Goal: Transaction & Acquisition: Obtain resource

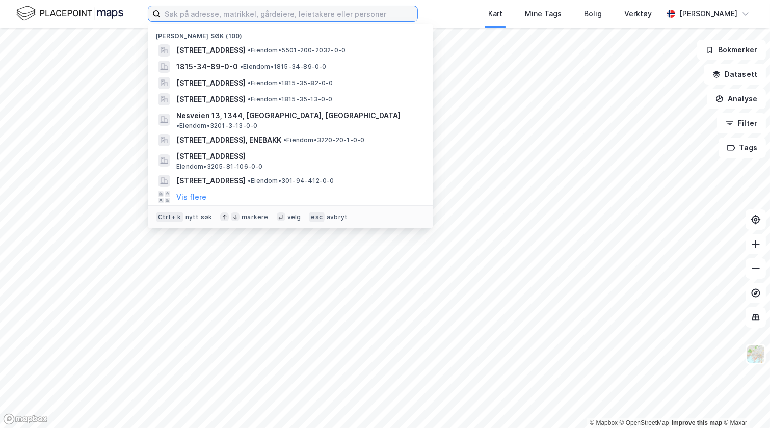
click at [353, 18] on input at bounding box center [289, 13] width 257 height 15
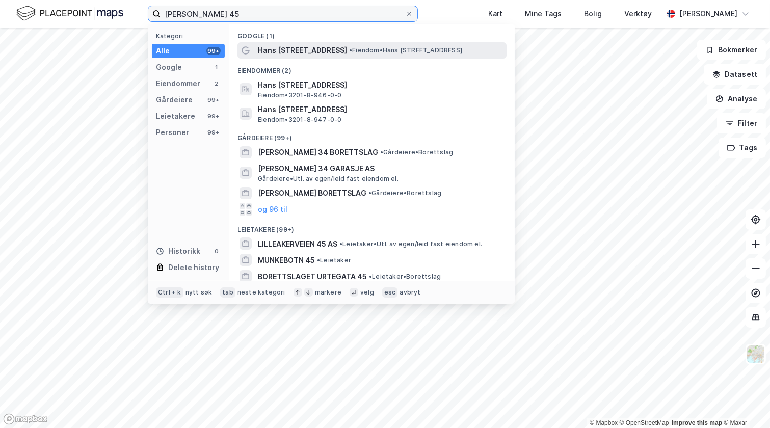
type input "hans øverlandsvei 45"
click at [342, 49] on div "Hans Øverlands vei 45B • Eiendom • Hans Øverlands vei 45B, 1363 Høvik" at bounding box center [381, 50] width 247 height 12
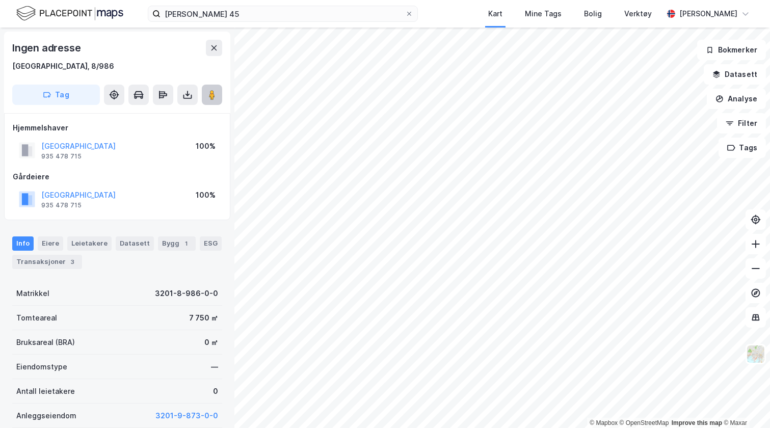
click at [211, 105] on button at bounding box center [212, 95] width 20 height 20
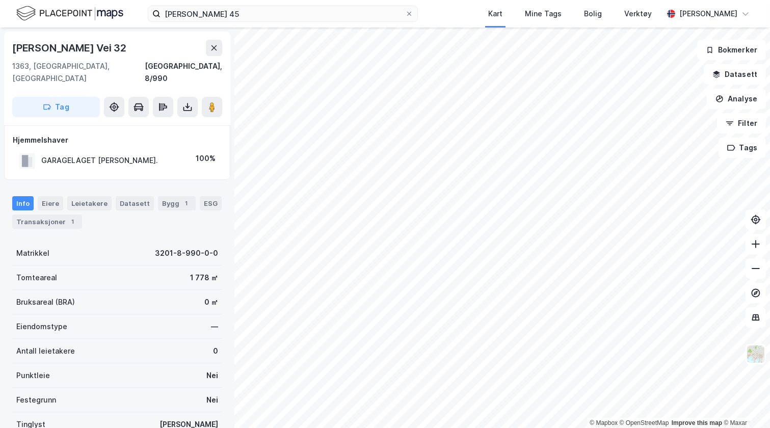
click at [129, 154] on div "GARAGELAGET H.ØVERLANDSV." at bounding box center [99, 160] width 117 height 12
click at [95, 156] on div "GARAGELAGET H.ØVERLANDSV." at bounding box center [88, 160] width 139 height 17
click at [186, 102] on button at bounding box center [187, 107] width 20 height 20
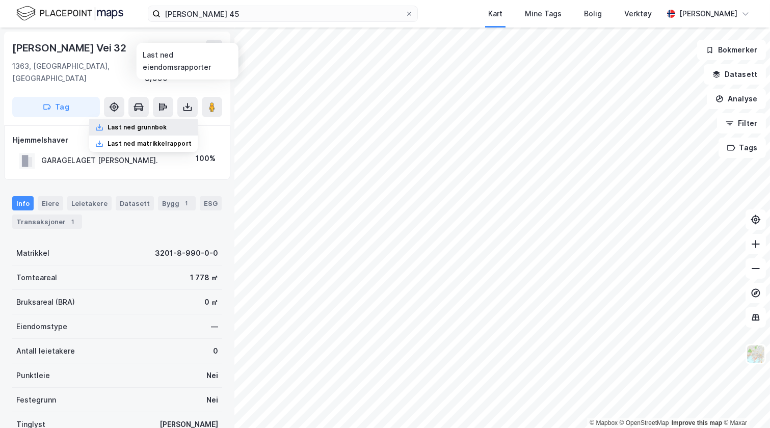
click at [151, 123] on div "Last ned grunnbok" at bounding box center [137, 127] width 59 height 8
